Goal: Task Accomplishment & Management: Use online tool/utility

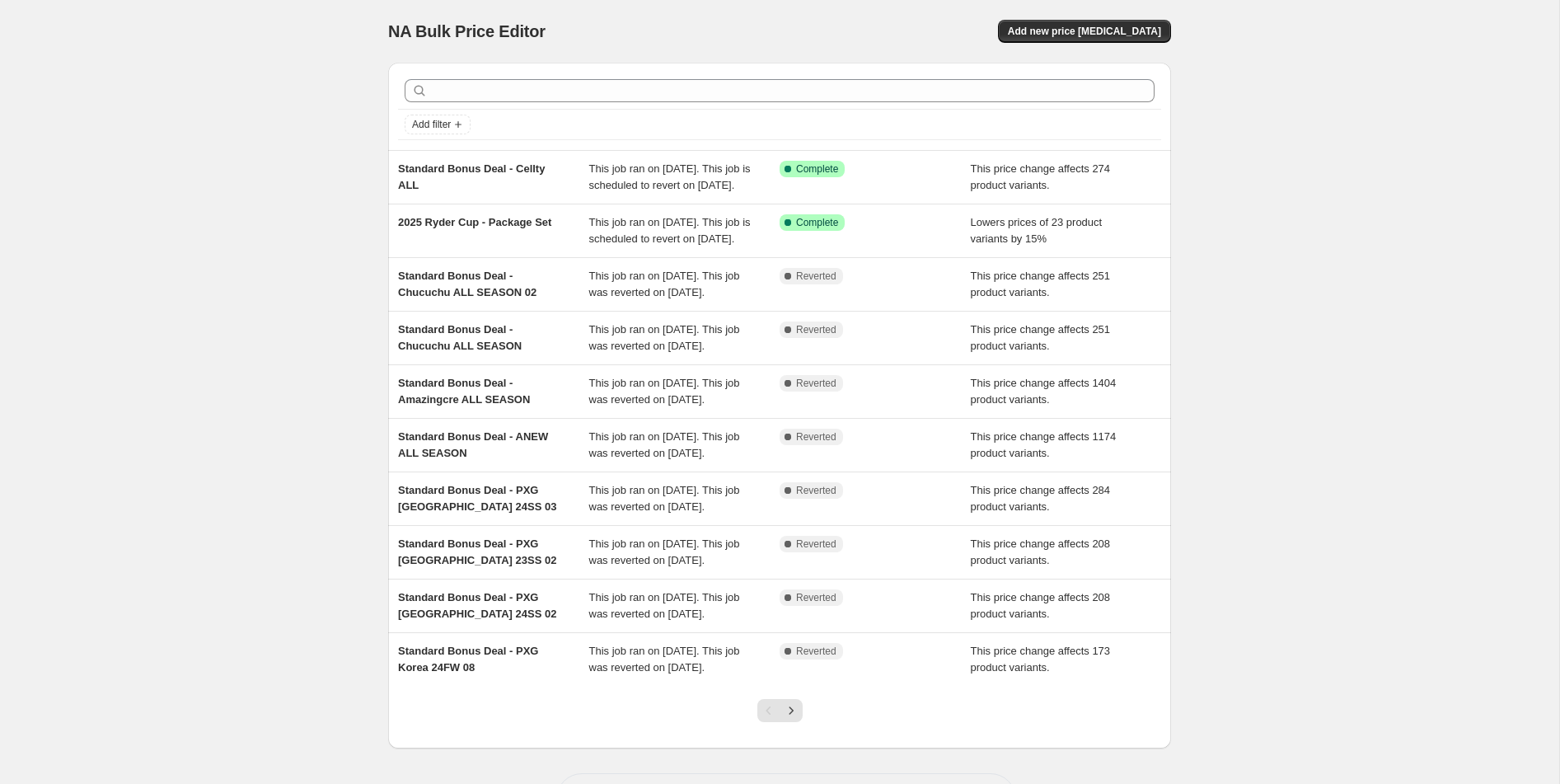
click at [235, 344] on div "NA Bulk Price Editor. This page is ready NA Bulk Price Editor Add new price [ME…" at bounding box center [780, 424] width 1559 height 849
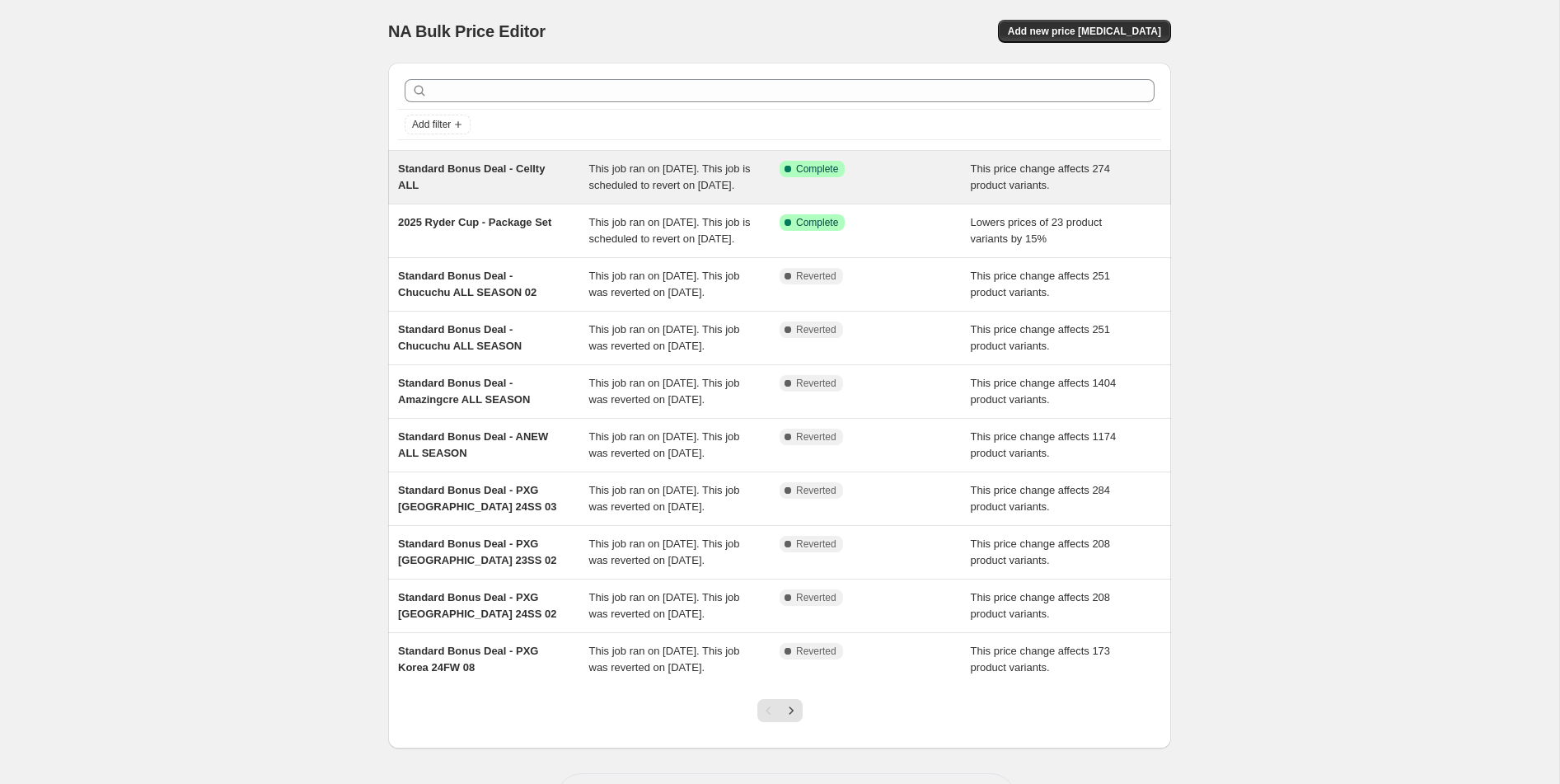
click at [523, 166] on span "Standard Bonus Deal - Cellty ALL" at bounding box center [471, 176] width 147 height 29
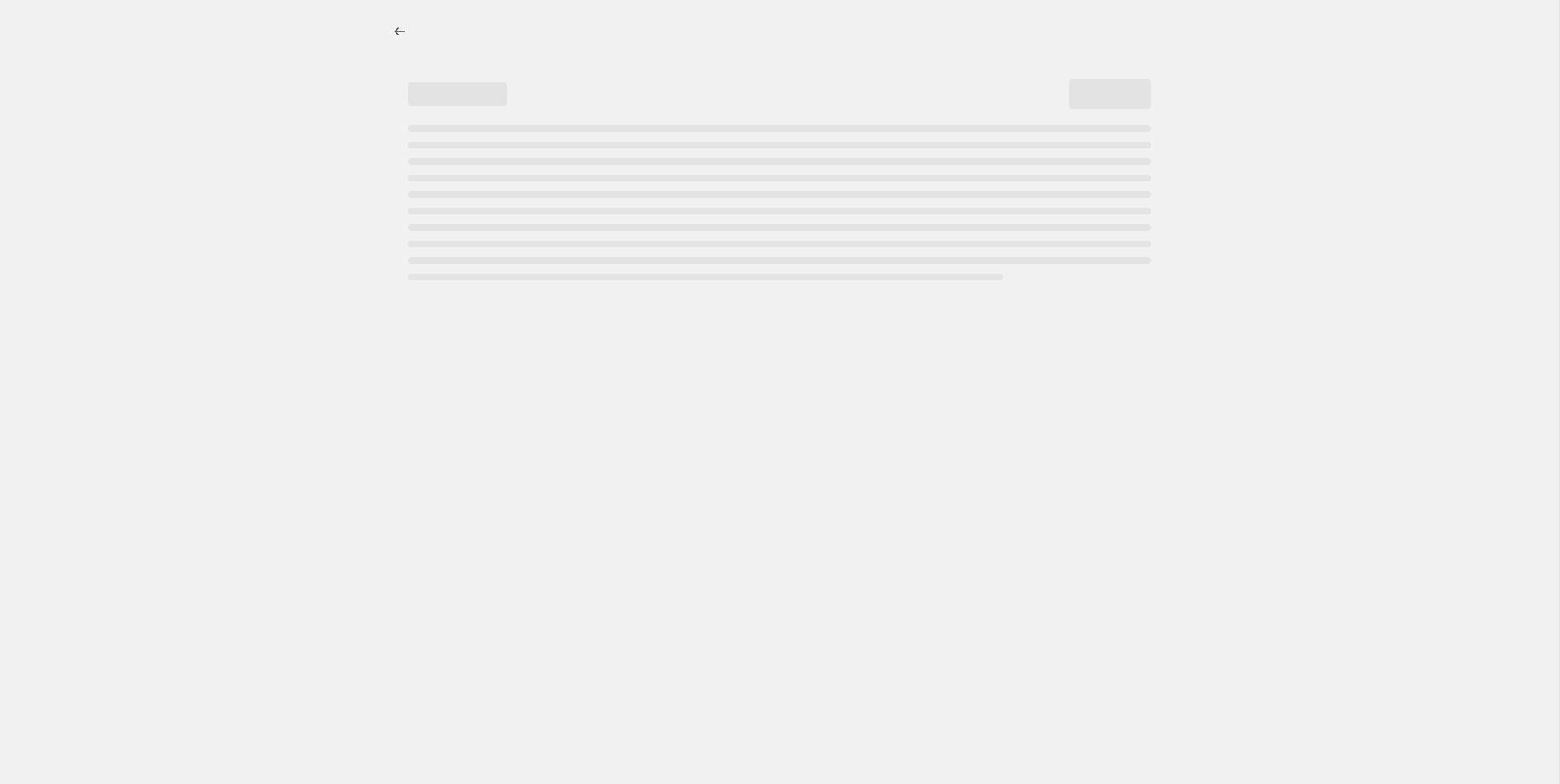
select select "ecap"
select select "remove"
select select "collection"
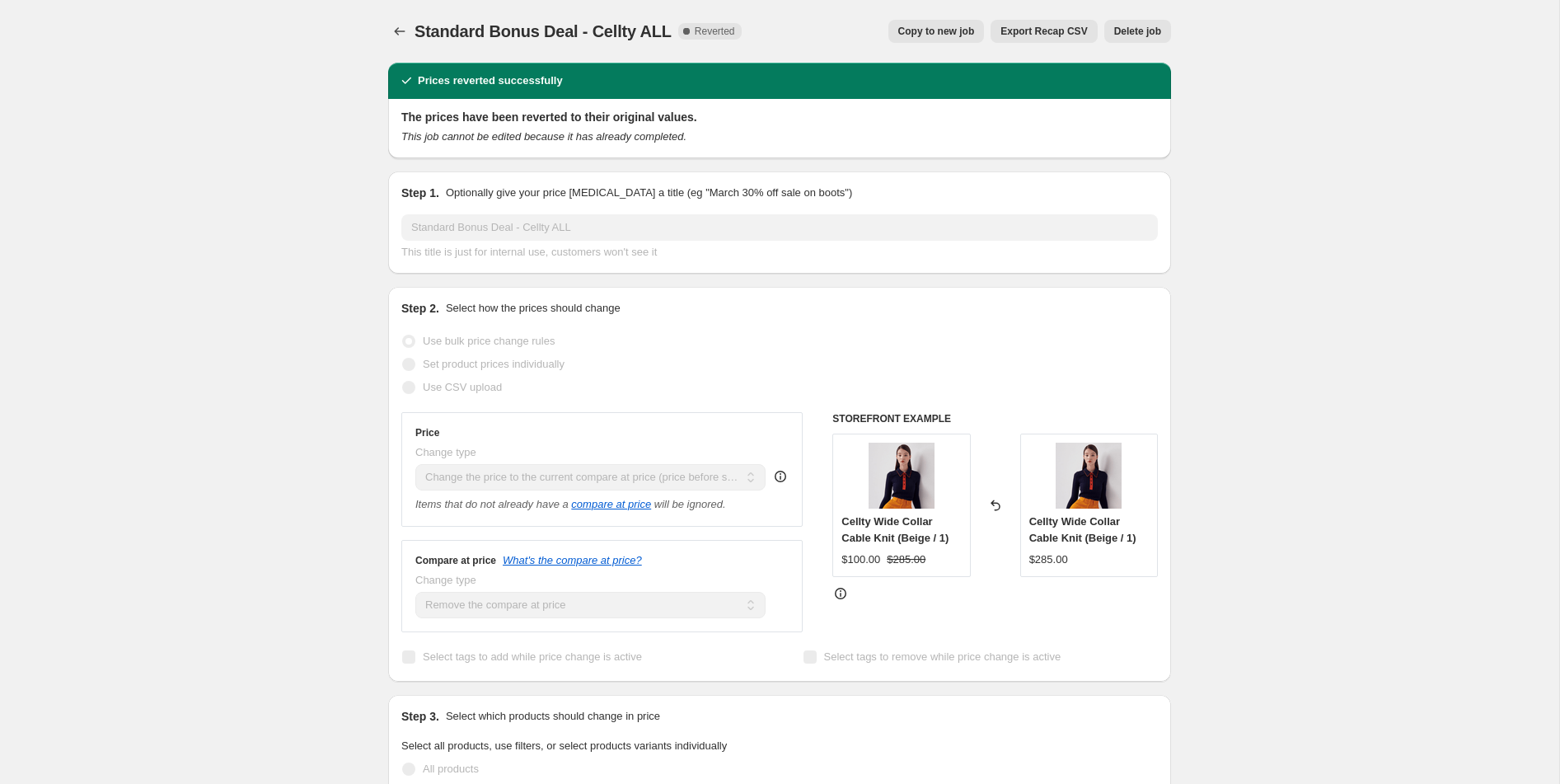
click at [941, 39] on button "Copy to new job" at bounding box center [937, 30] width 96 height 23
select select "ecap"
select select "remove"
select select "collection"
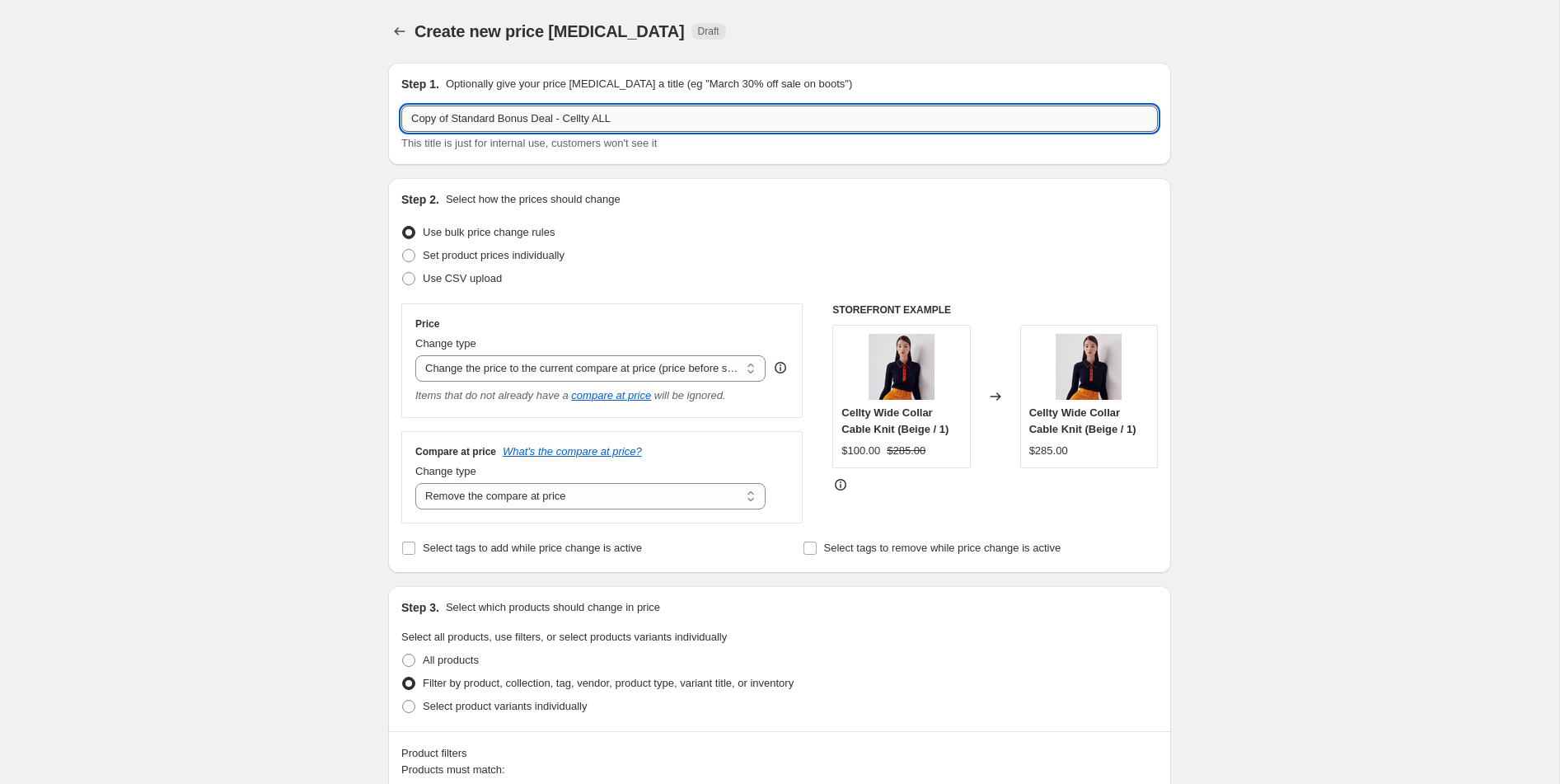
click at [456, 121] on input "Copy of Standard Bonus Deal - Cellty ALL" at bounding box center [780, 118] width 756 height 27
drag, startPoint x: 455, startPoint y: 121, endPoint x: 362, endPoint y: 115, distance: 93.2
click at [623, 123] on input "Standard Bonus Deal - Cellty ALL" at bounding box center [780, 118] width 756 height 27
type input "Standard Bonus Deal - Cellty ALL 02"
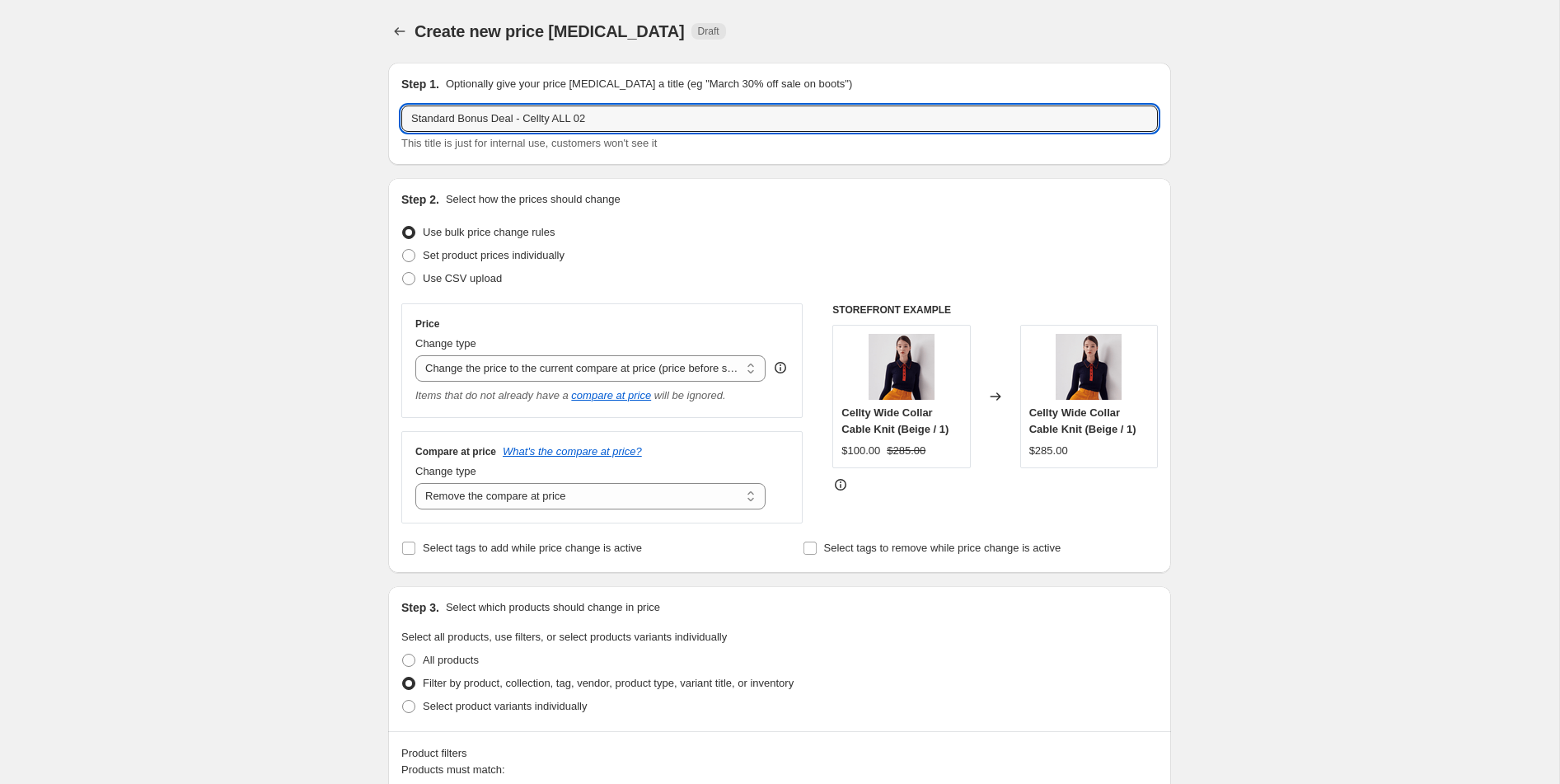
click at [703, 225] on div "Use bulk price change rules" at bounding box center [780, 232] width 756 height 23
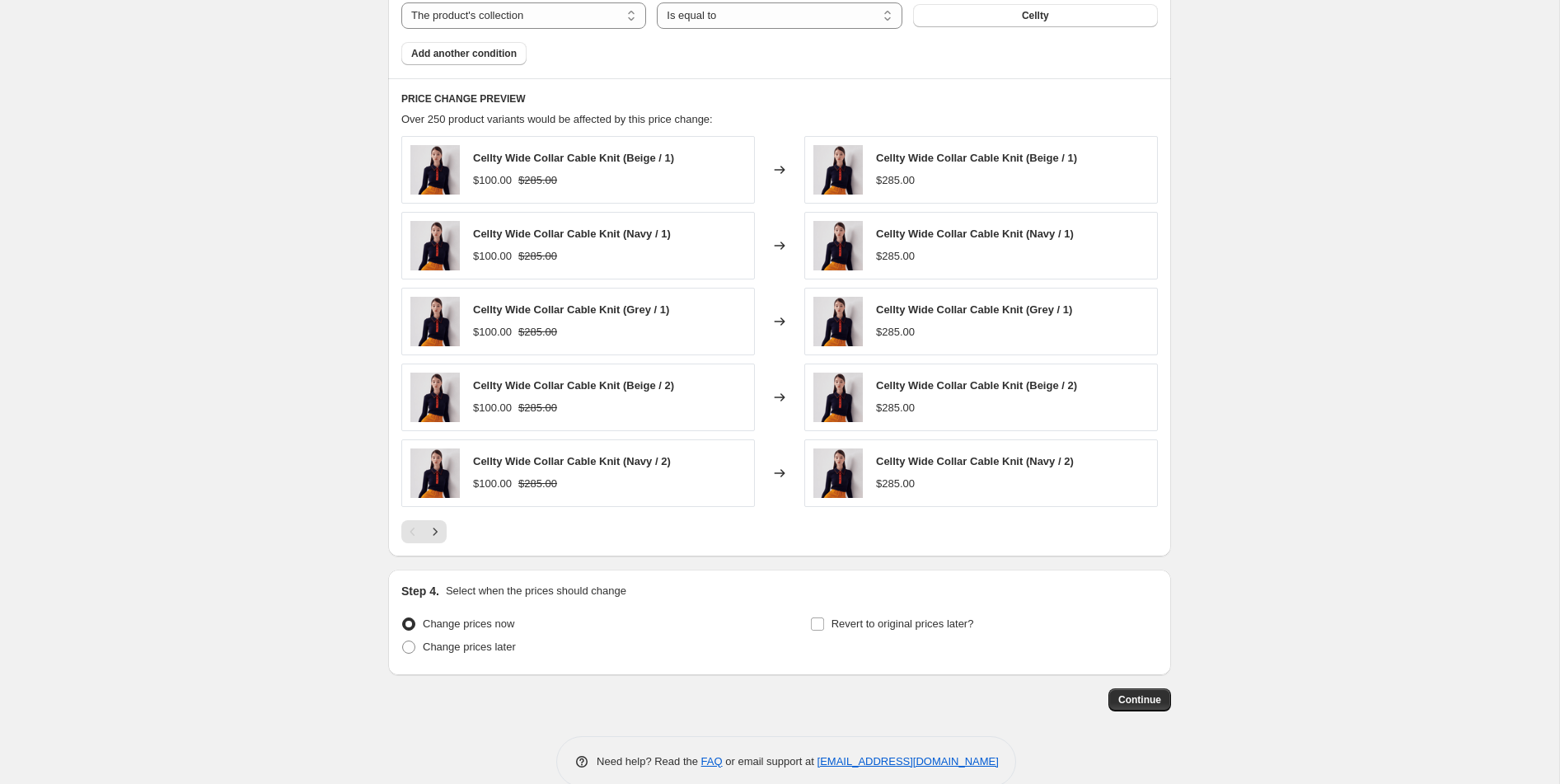
scroll to position [867, 0]
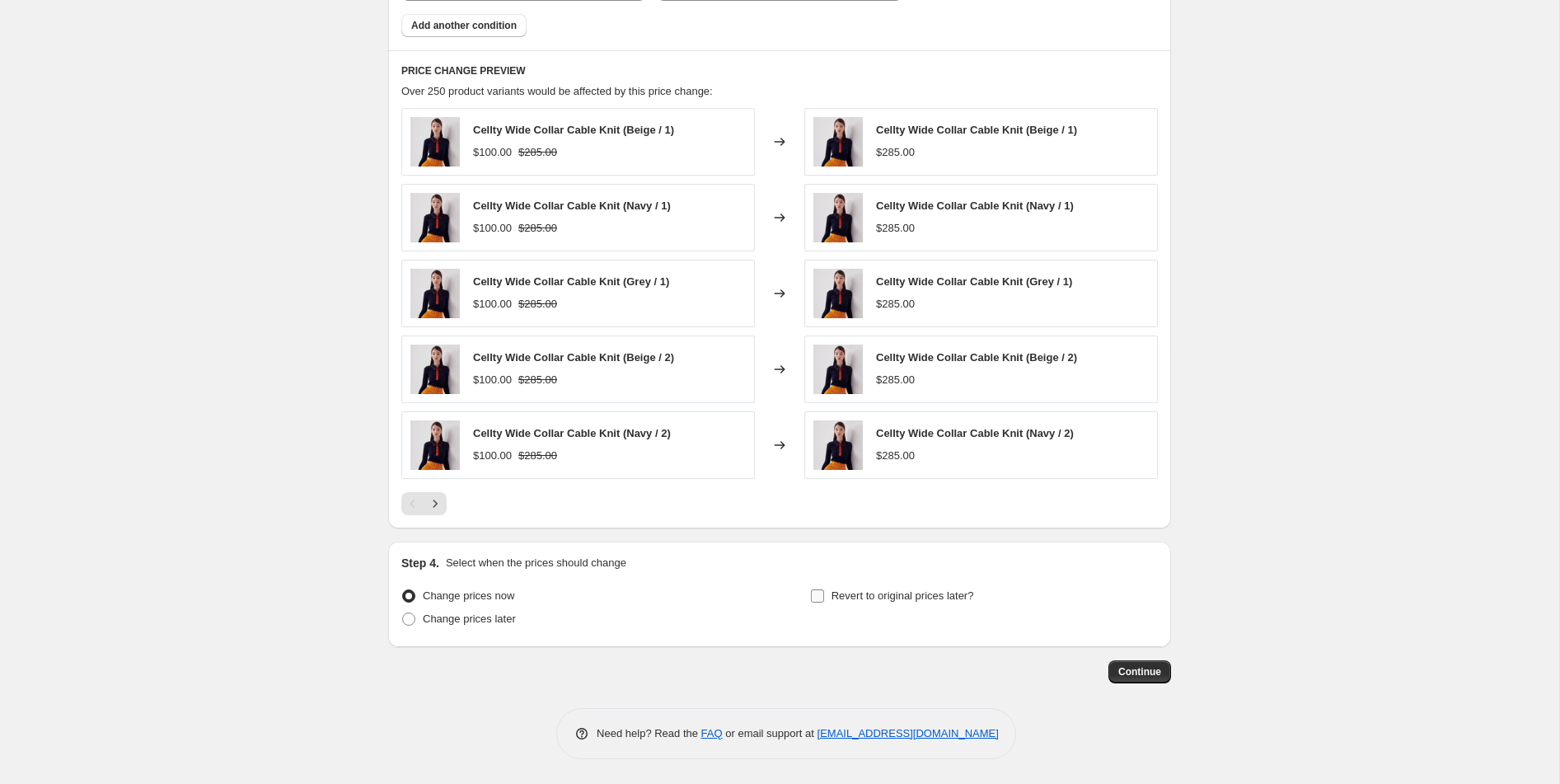
click at [822, 598] on input "Revert to original prices later?" at bounding box center [817, 596] width 13 height 13
checkbox input "true"
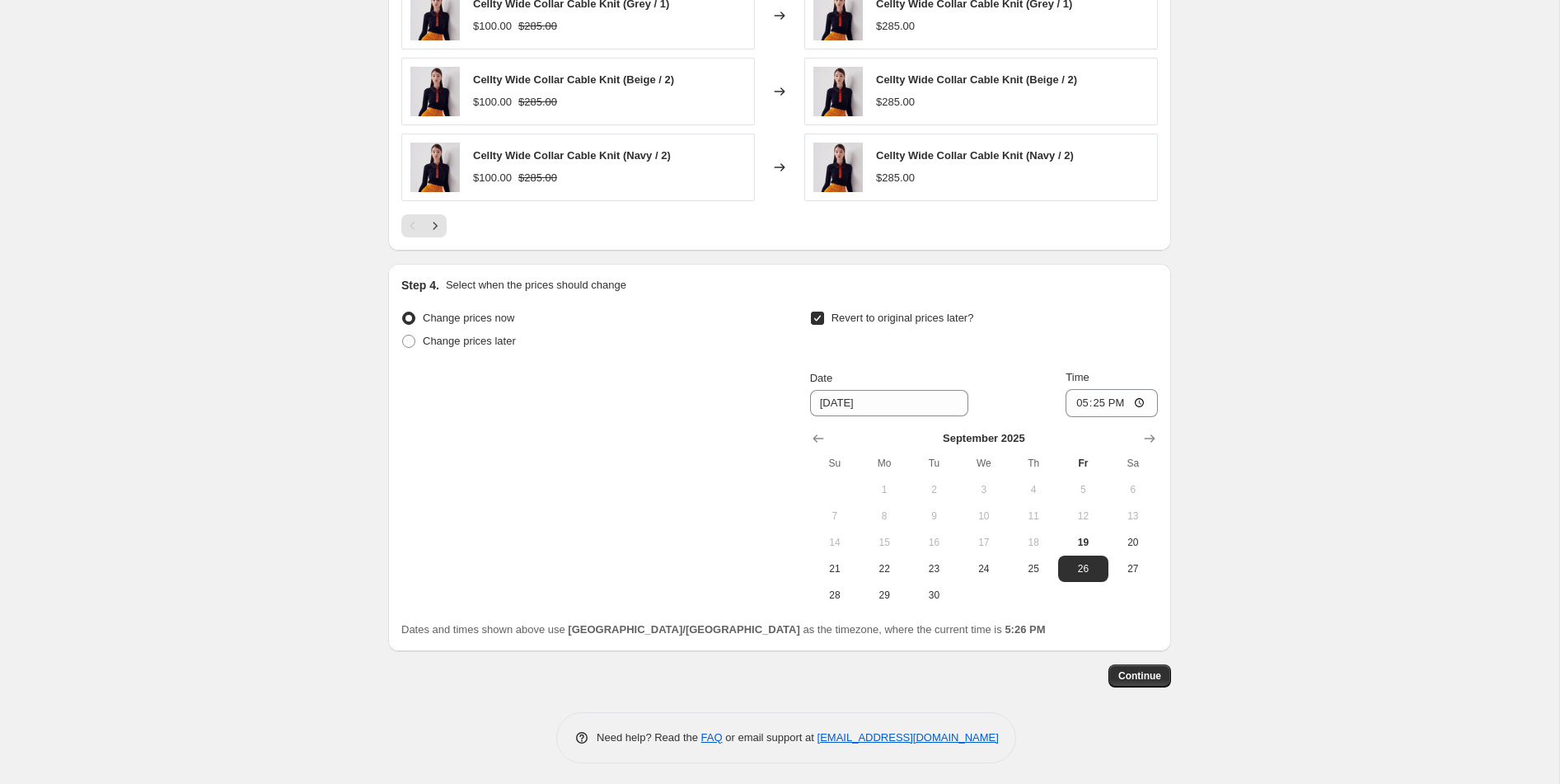
scroll to position [1148, 0]
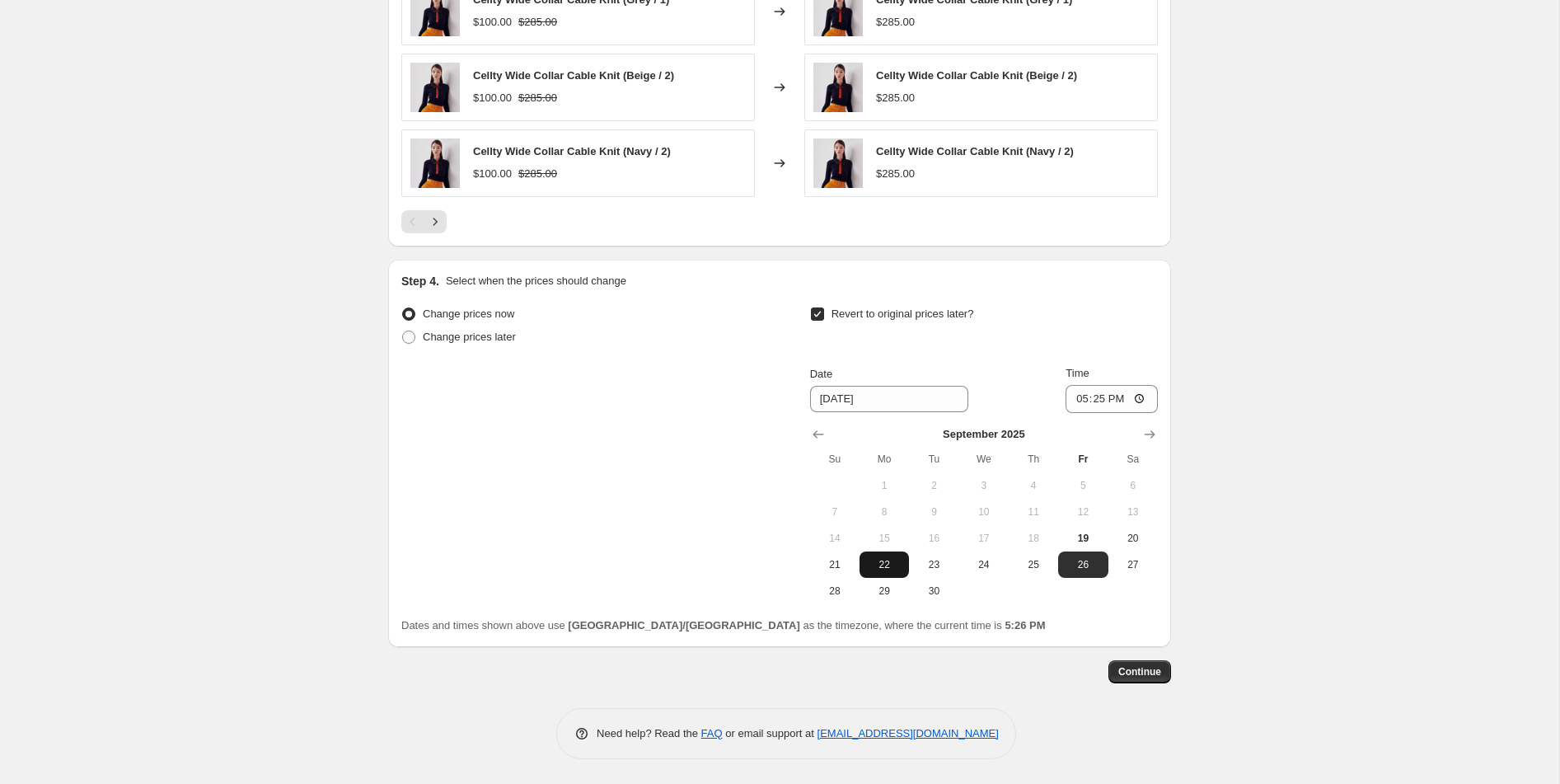
click at [890, 569] on span "22" at bounding box center [884, 564] width 36 height 13
type input "[DATE]"
click at [1140, 401] on input "17:25" at bounding box center [1112, 399] width 92 height 28
type input "23:59"
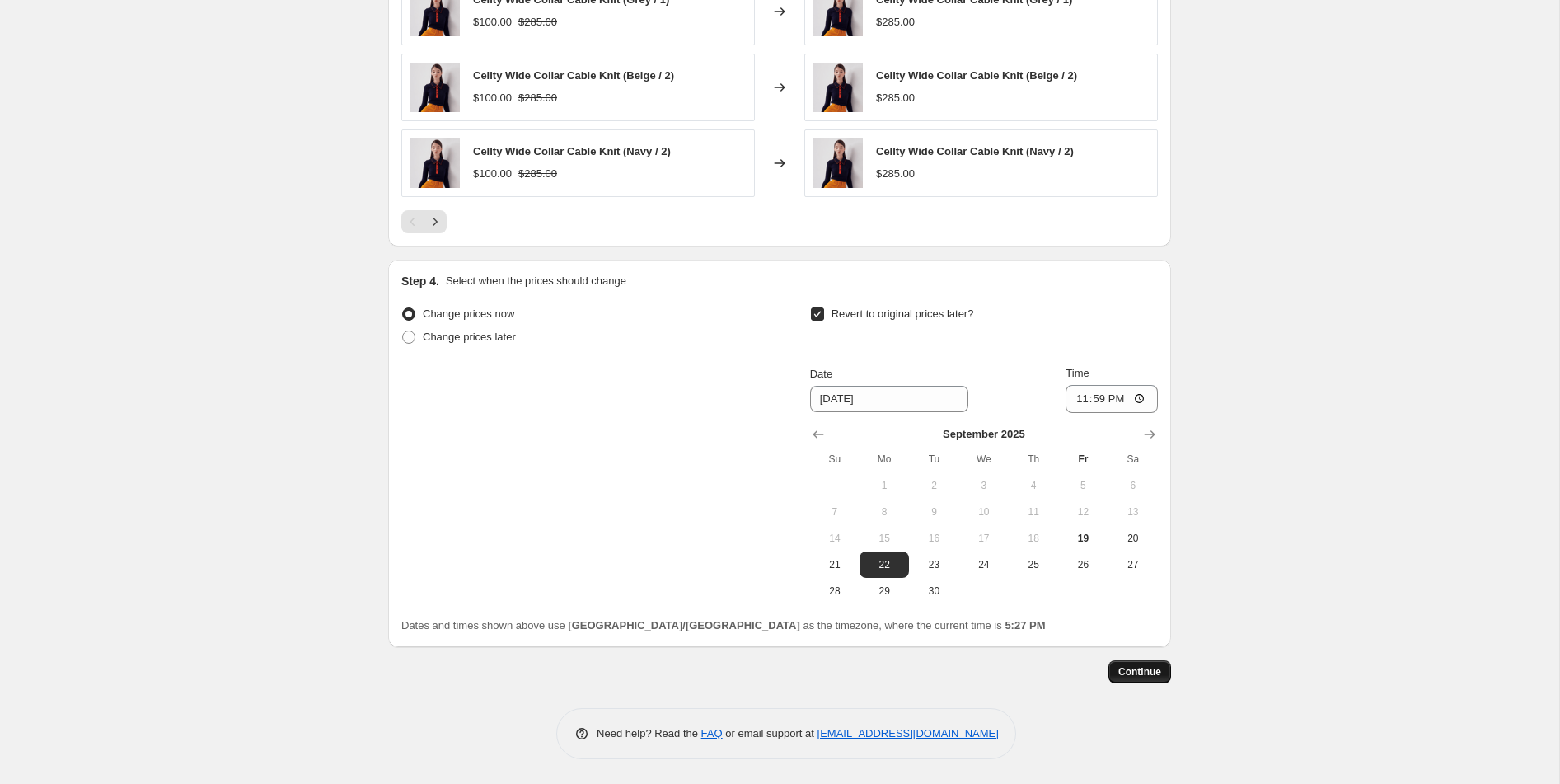
click at [1155, 674] on span "Continue" at bounding box center [1140, 671] width 42 height 13
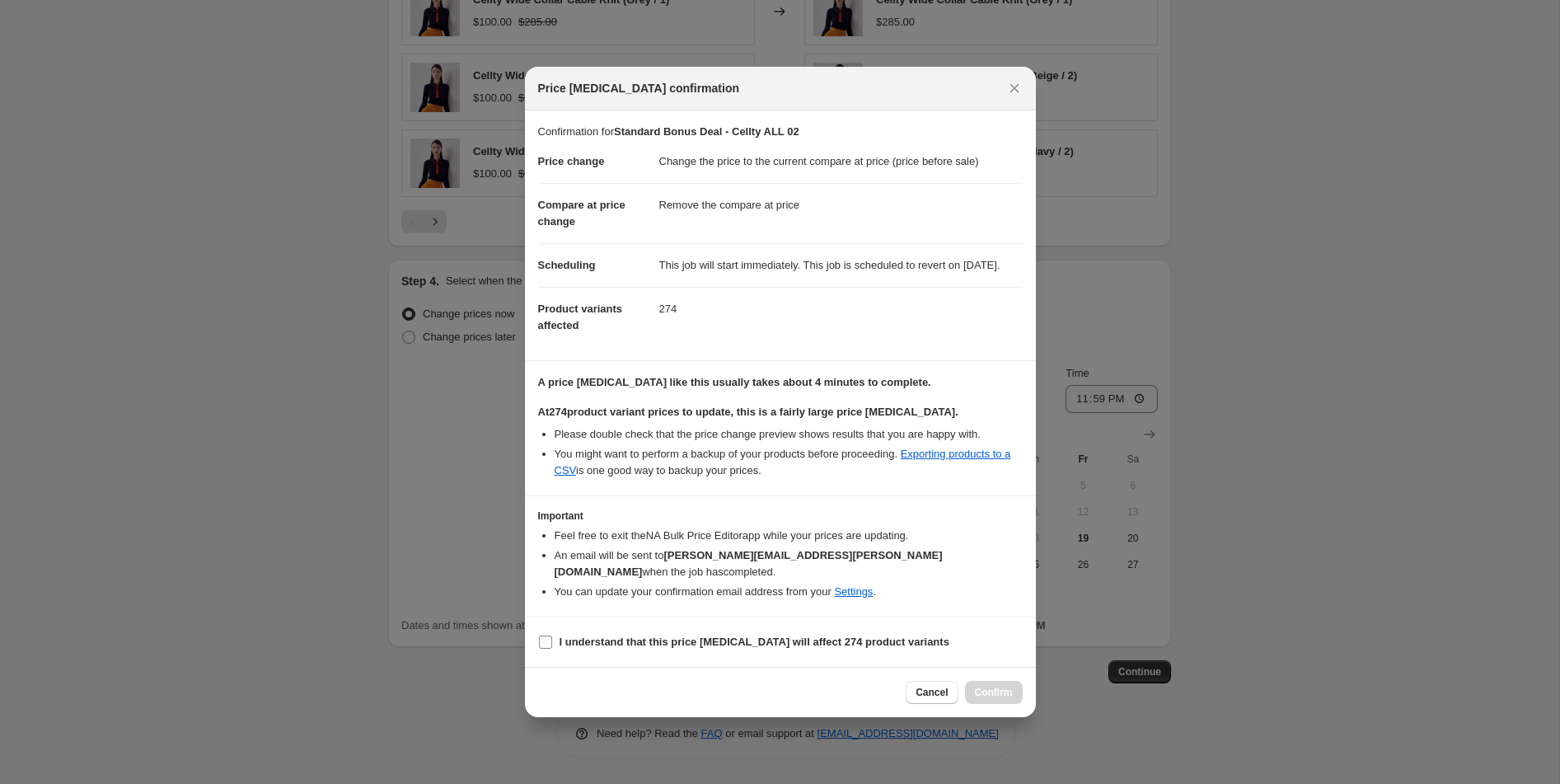
click at [781, 646] on b "I understand that this price [MEDICAL_DATA] will affect 274 product variants" at bounding box center [755, 641] width 390 height 12
click at [552, 646] on input "I understand that this price [MEDICAL_DATA] will affect 274 product variants" at bounding box center [546, 642] width 13 height 13
checkbox input "true"
click at [1006, 687] on span "Confirm" at bounding box center [994, 692] width 38 height 13
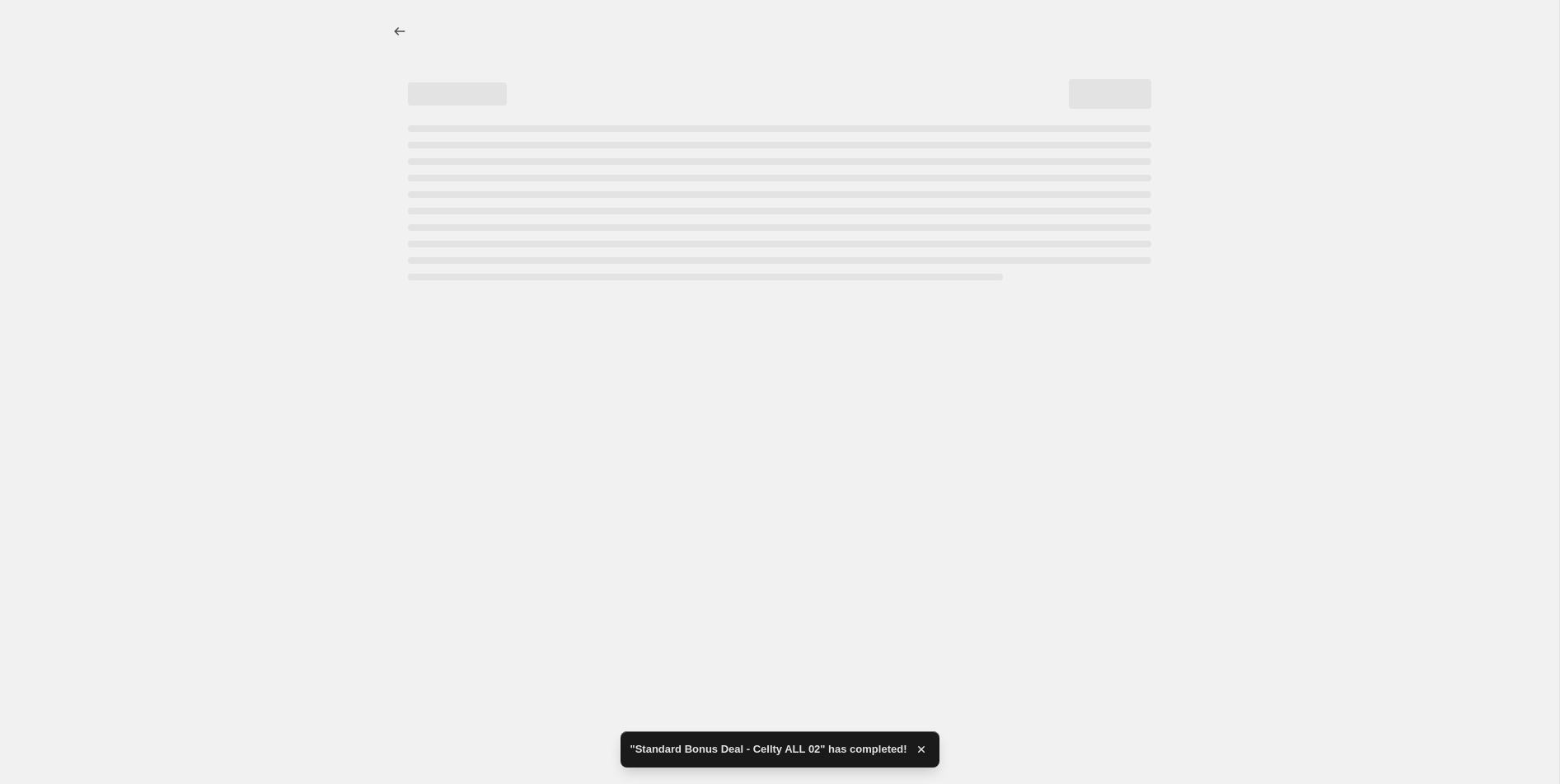
select select "ecap"
select select "remove"
select select "collection"
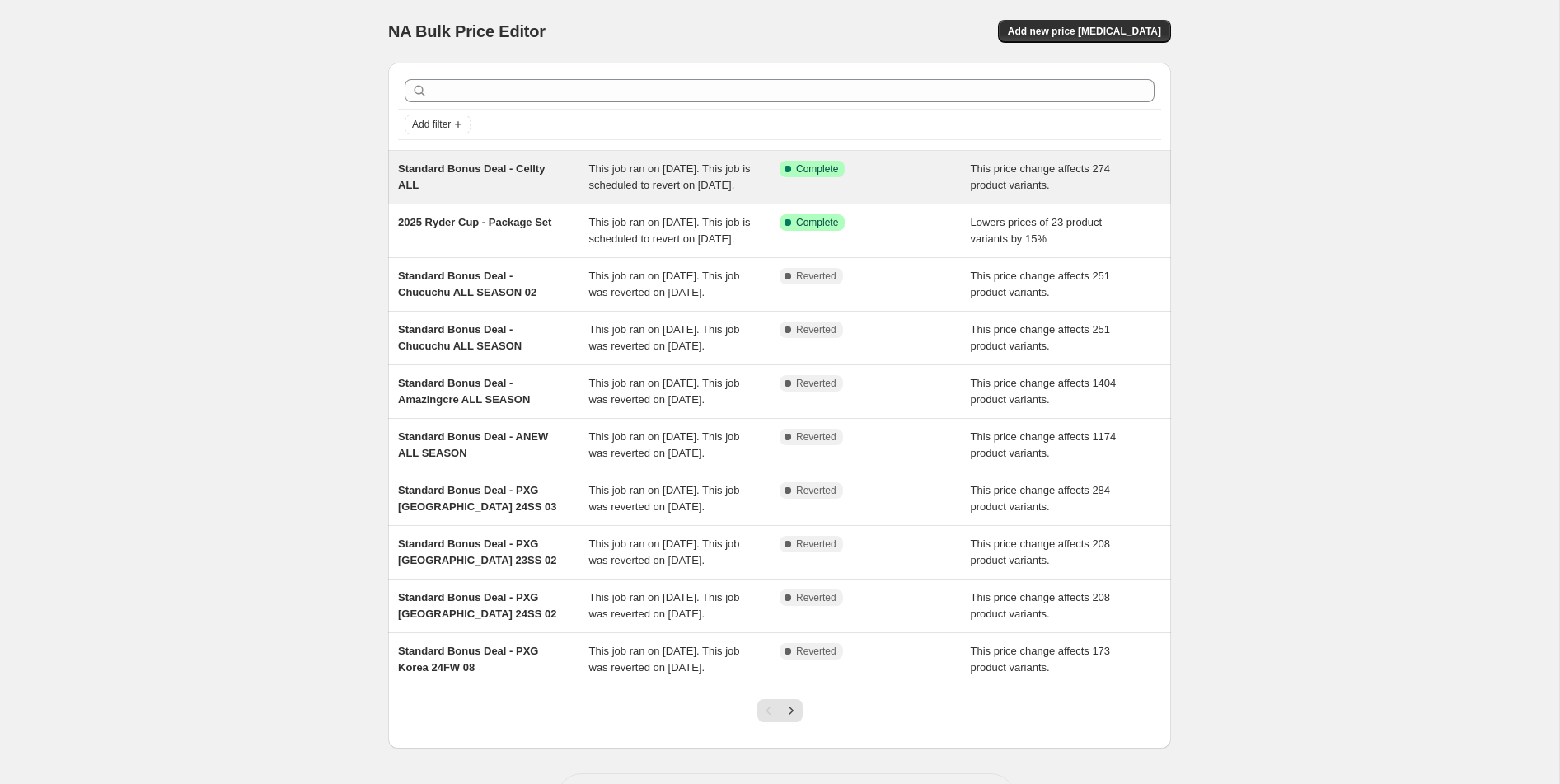
click at [513, 194] on div "Standard Bonus Deal - Cellty ALL" at bounding box center [493, 177] width 191 height 33
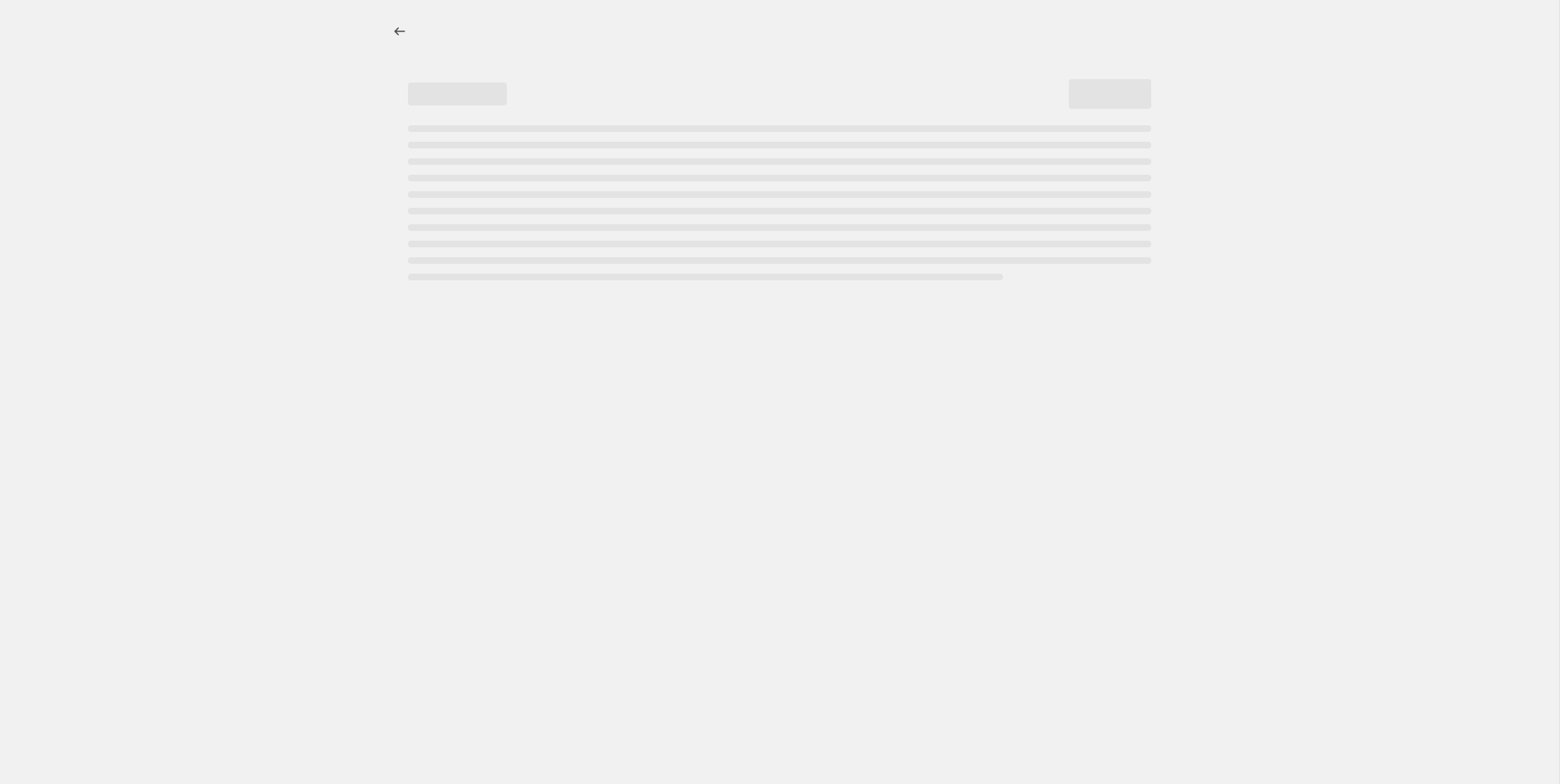
select select "ecap"
select select "remove"
select select "collection"
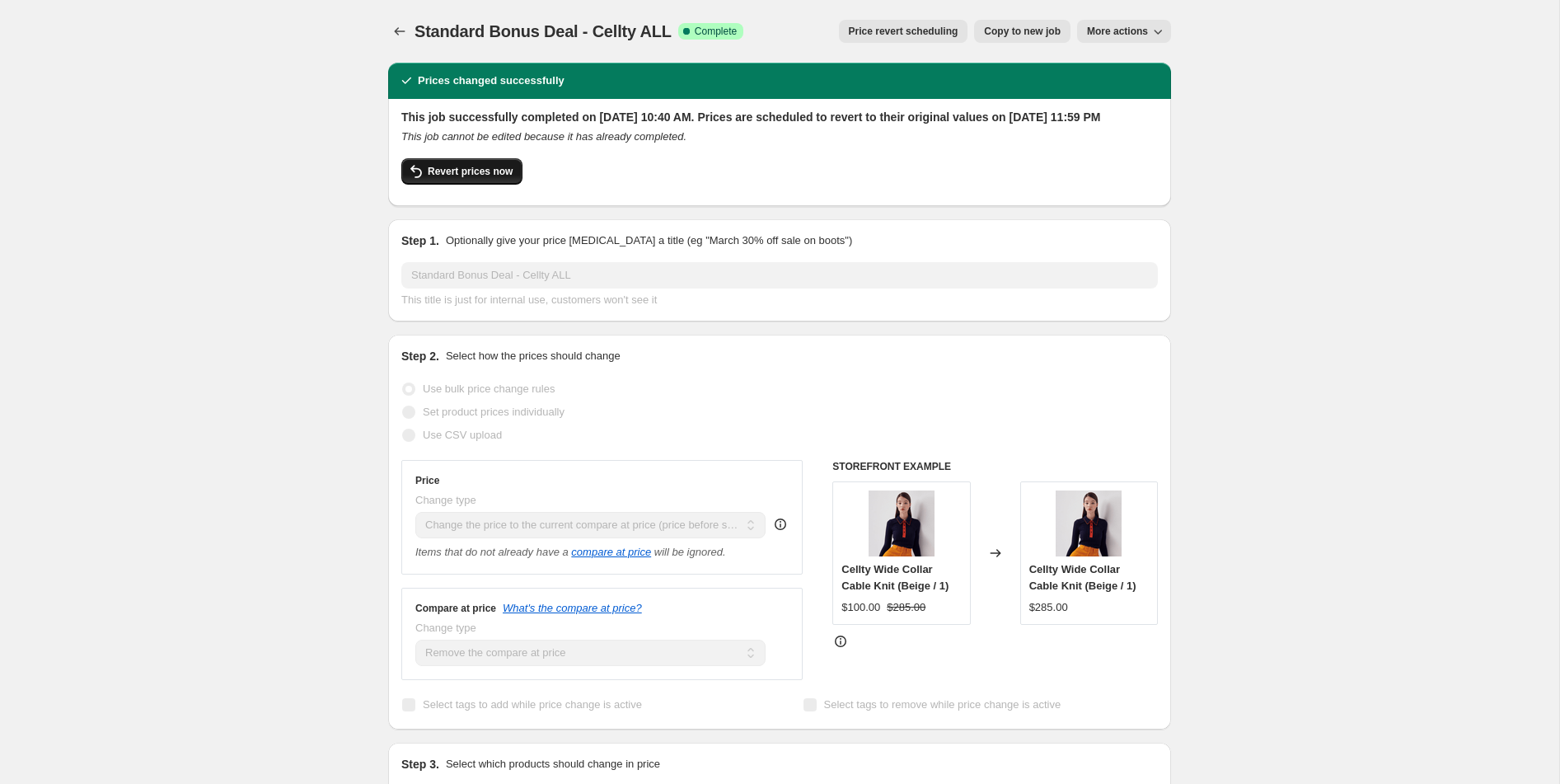
click at [444, 178] on span "Revert prices now" at bounding box center [470, 171] width 85 height 13
checkbox input "false"
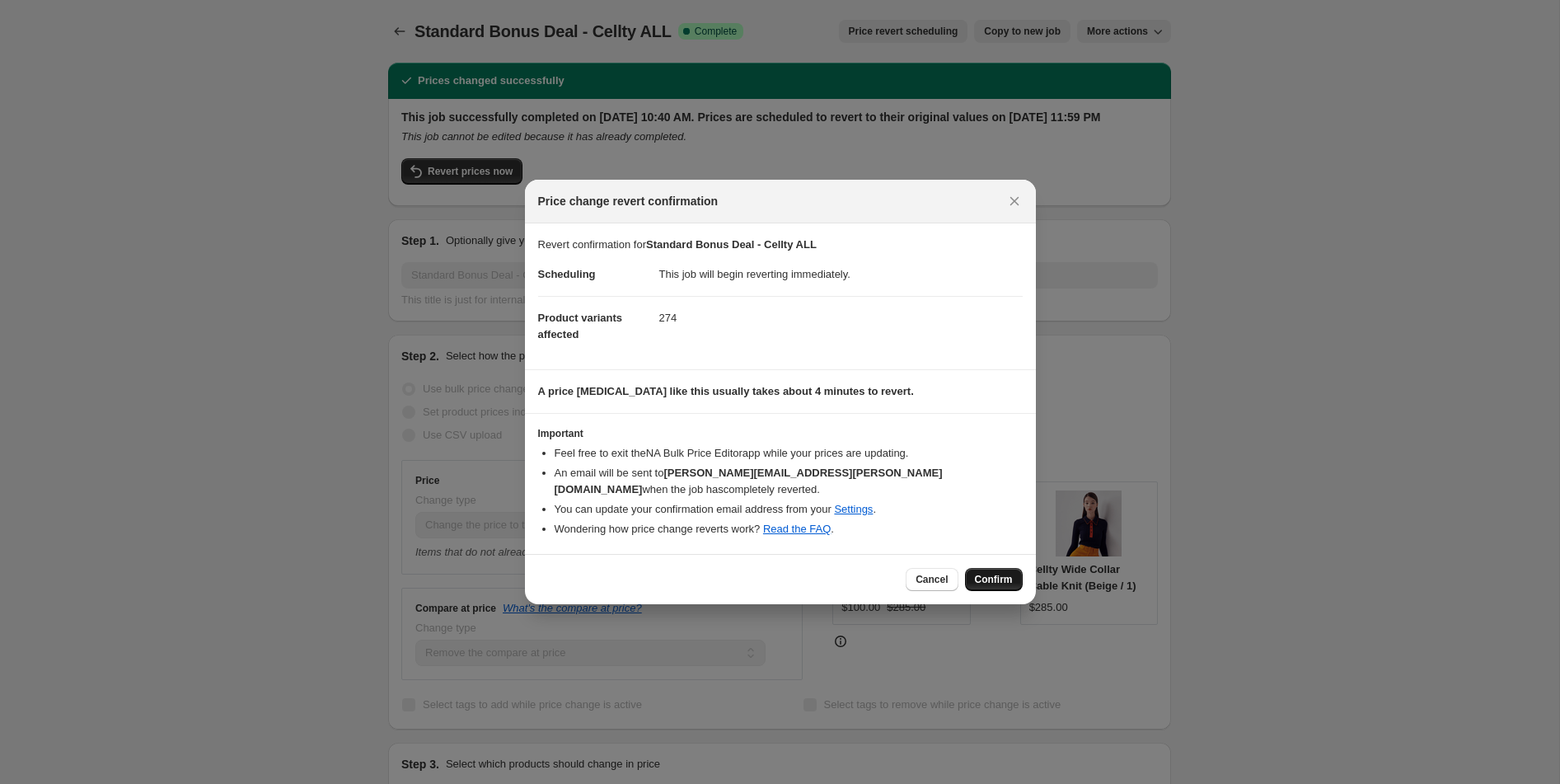
click at [998, 588] on button "Confirm" at bounding box center [994, 579] width 57 height 23
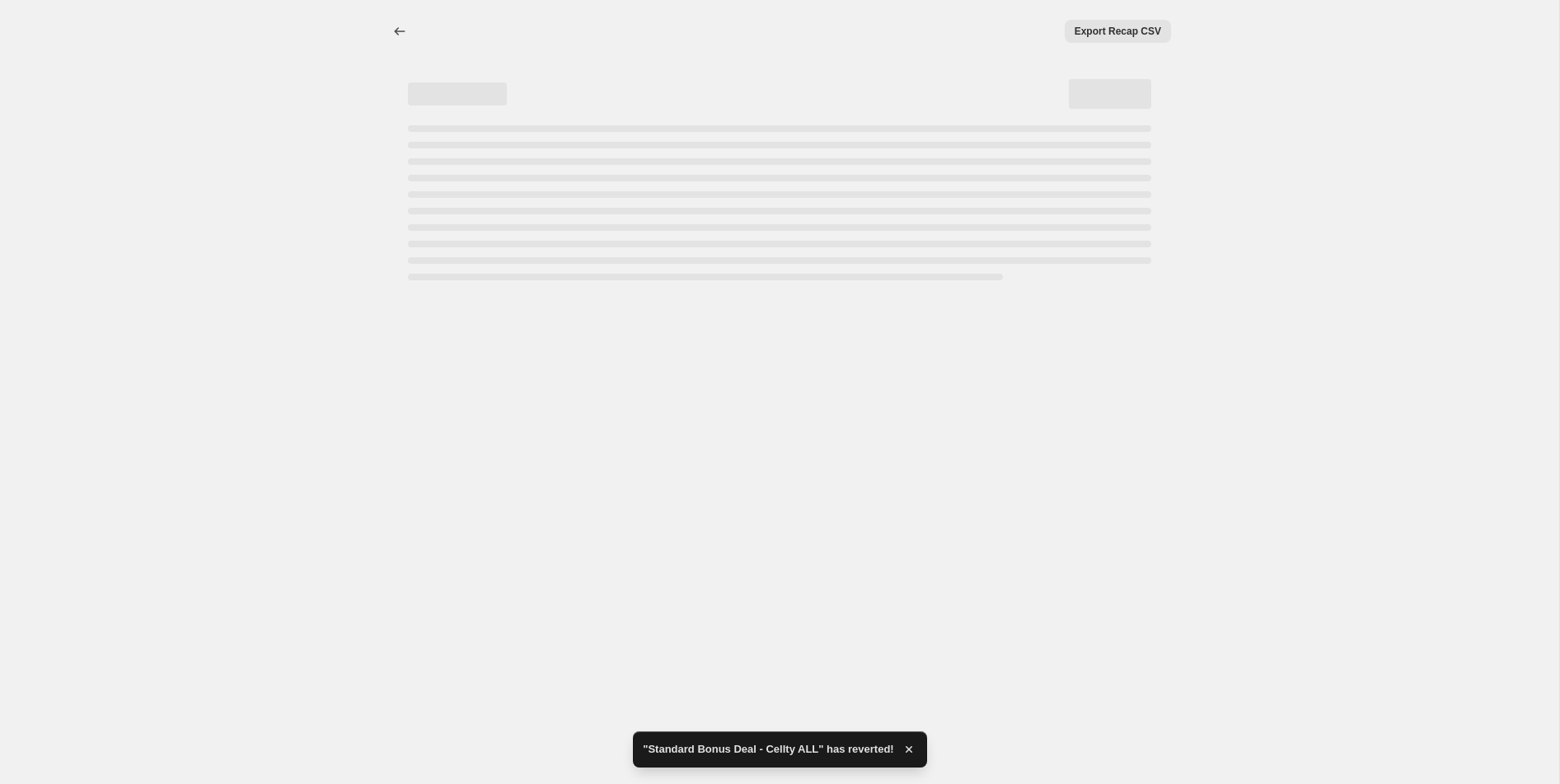
select select "ecap"
select select "remove"
select select "collection"
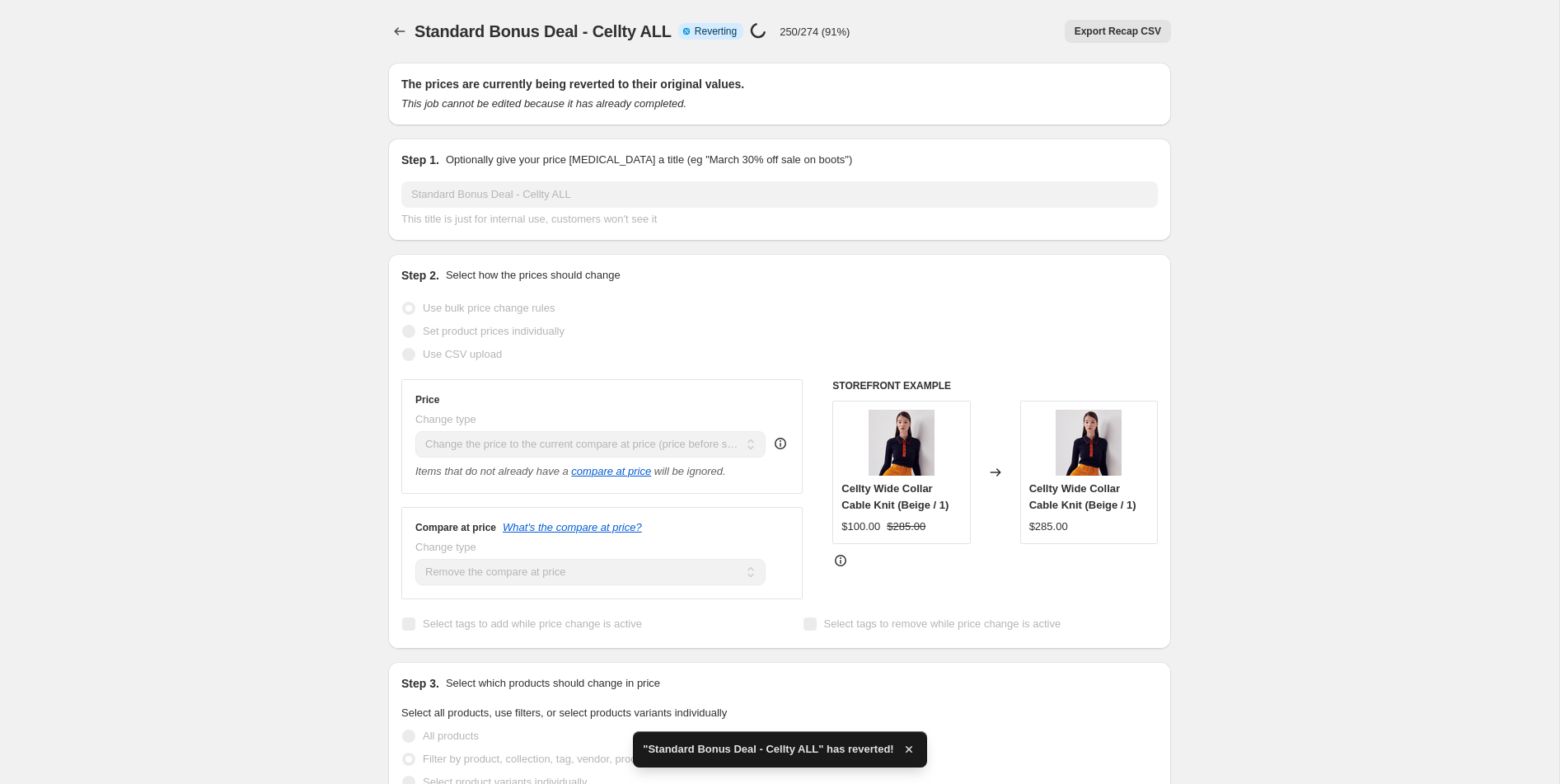
checkbox input "true"
